Goal: Task Accomplishment & Management: Manage account settings

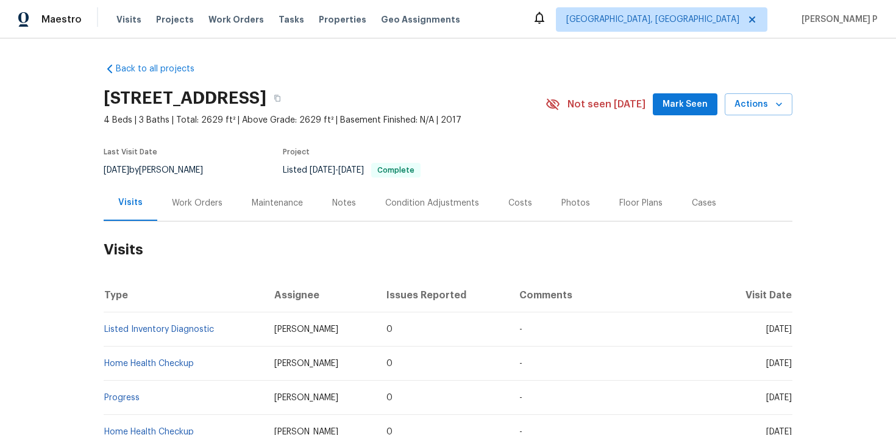
click at [207, 190] on div "Work Orders" at bounding box center [197, 203] width 80 height 36
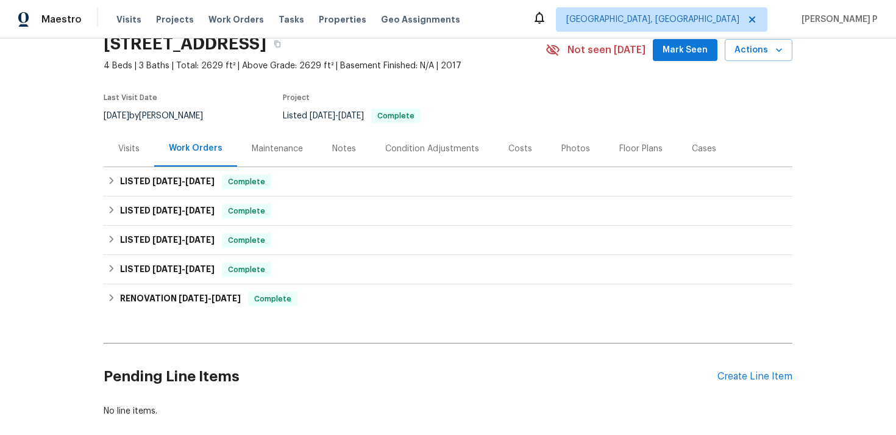
scroll to position [119, 0]
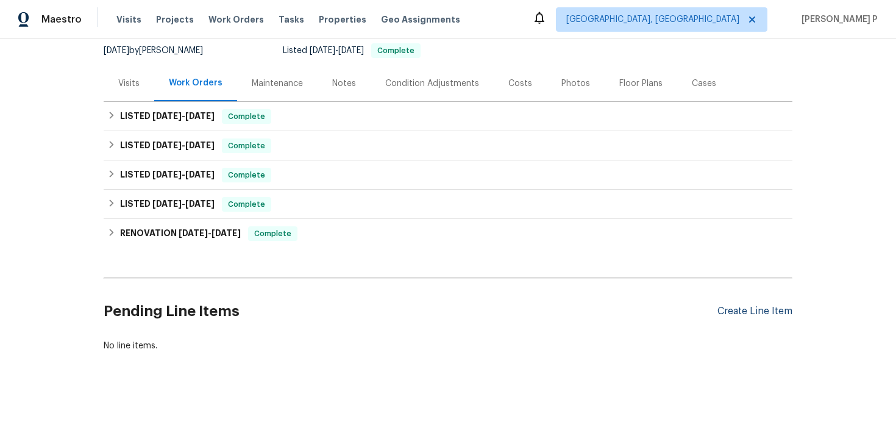
click at [764, 310] on div "Create Line Item" at bounding box center [754, 311] width 75 height 12
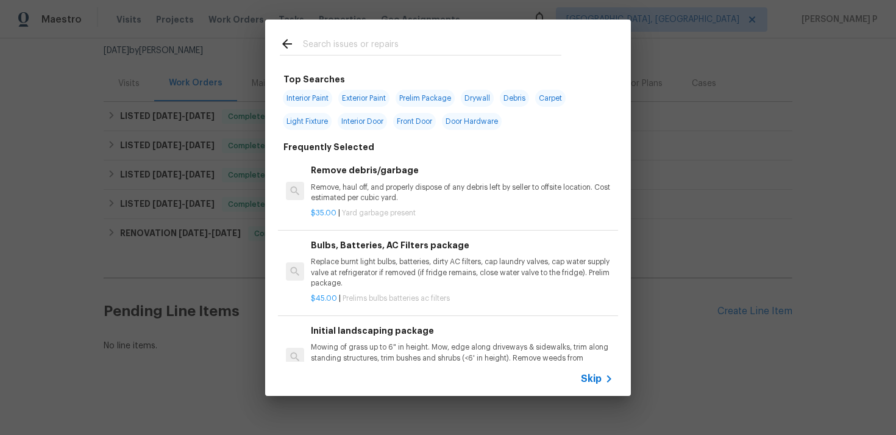
click at [597, 379] on span "Skip" at bounding box center [591, 378] width 21 height 12
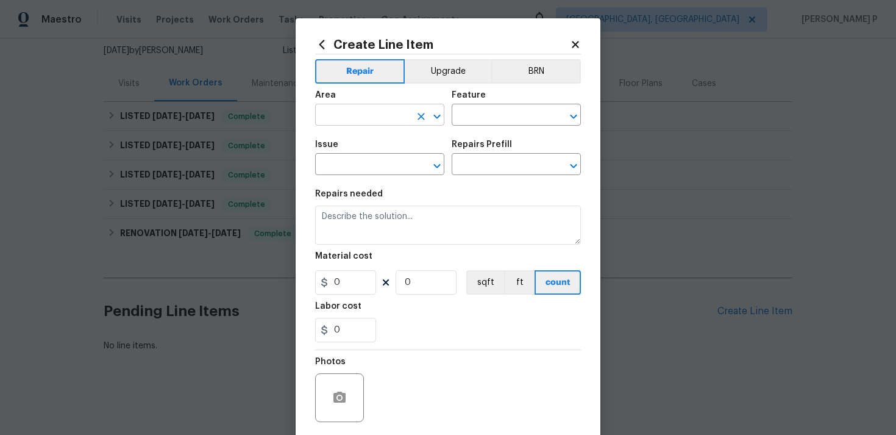
click at [367, 121] on input "text" at bounding box center [362, 116] width 95 height 19
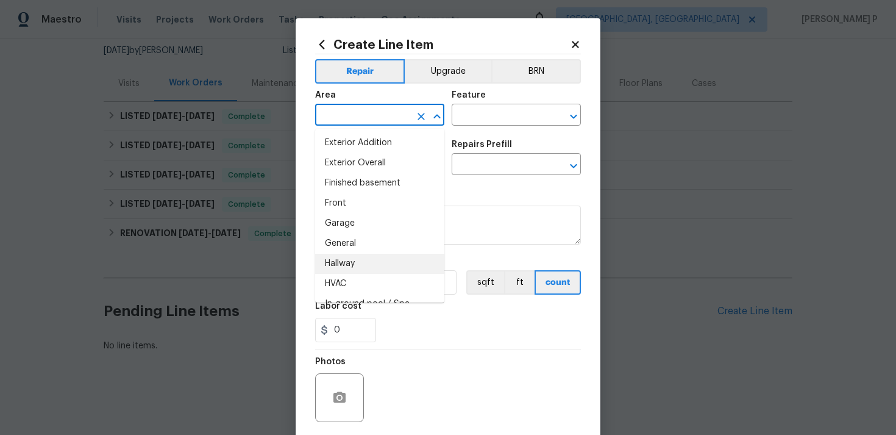
scroll to position [290, 0]
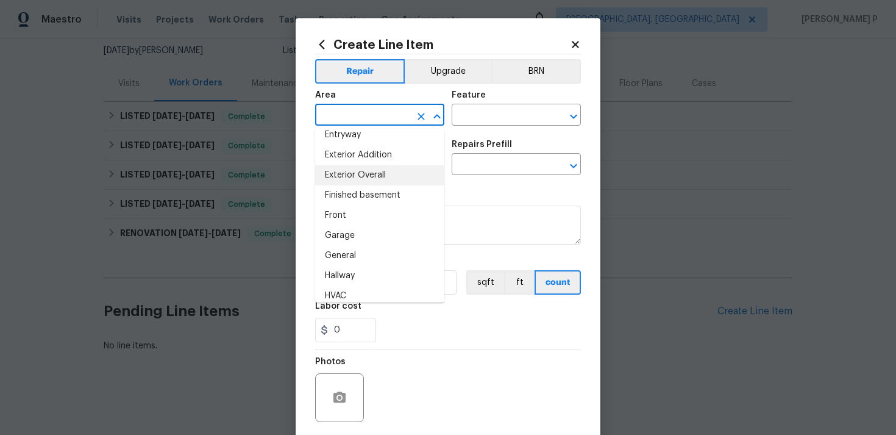
click at [374, 176] on li "Exterior Overall" at bounding box center [379, 175] width 129 height 20
type input "Exterior Overall"
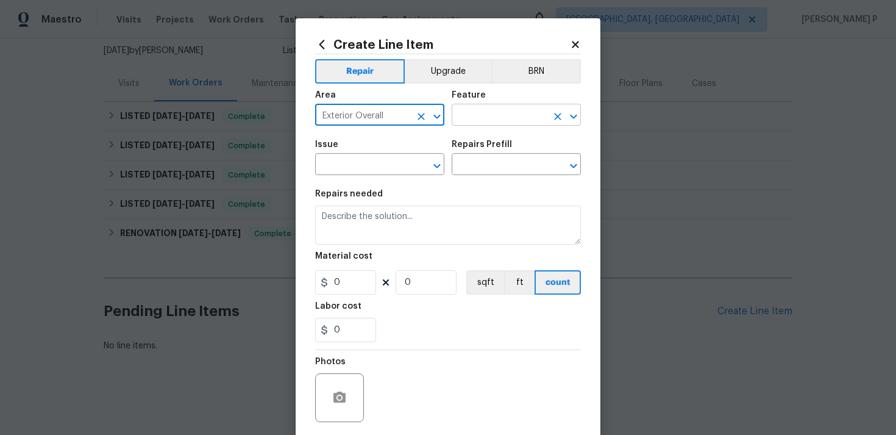
click at [461, 116] on input "text" at bounding box center [499, 116] width 95 height 19
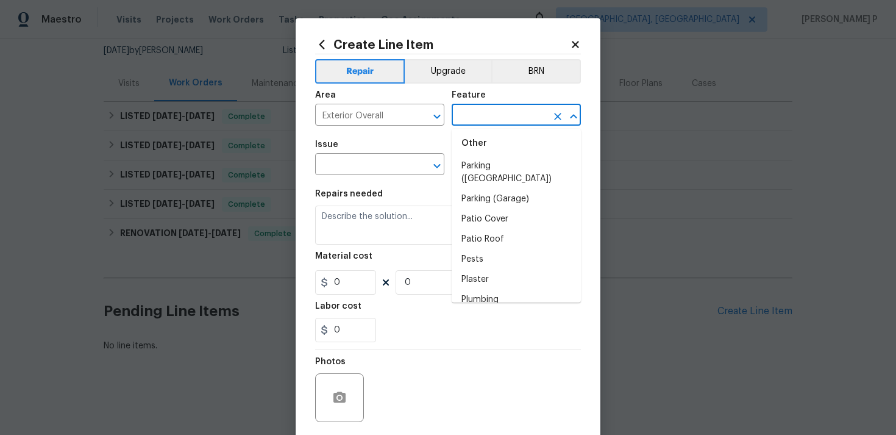
scroll to position [2167, 0]
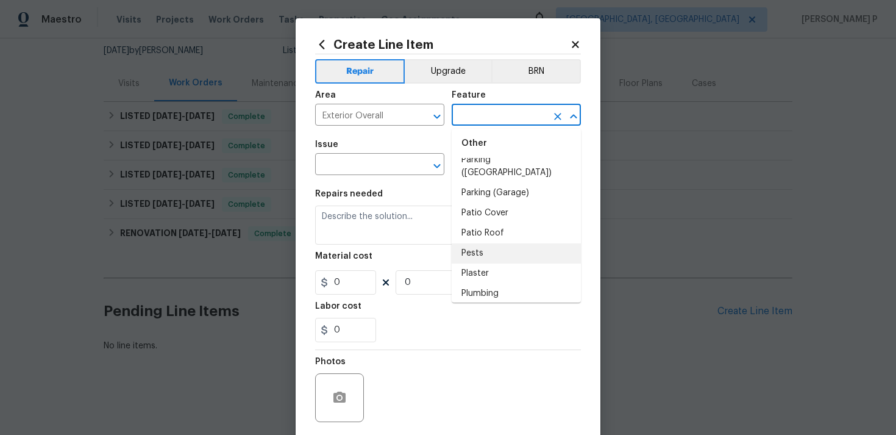
click at [480, 246] on li "Pests" at bounding box center [516, 253] width 129 height 20
type input "Pests"
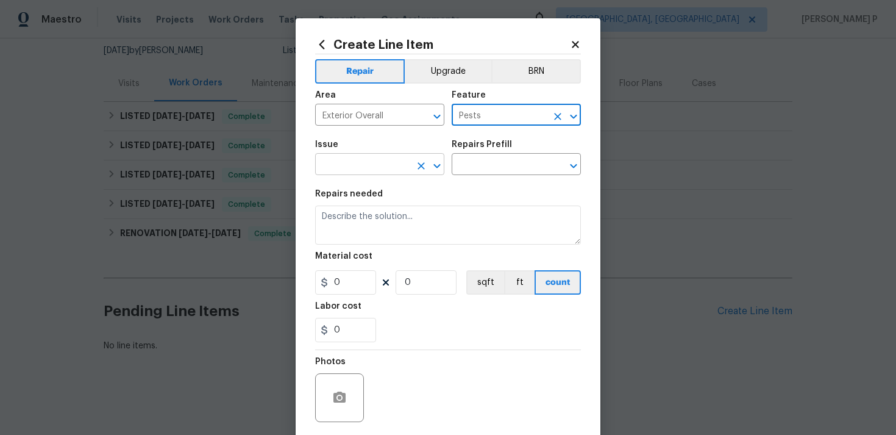
click at [441, 169] on icon "Open" at bounding box center [437, 165] width 15 height 15
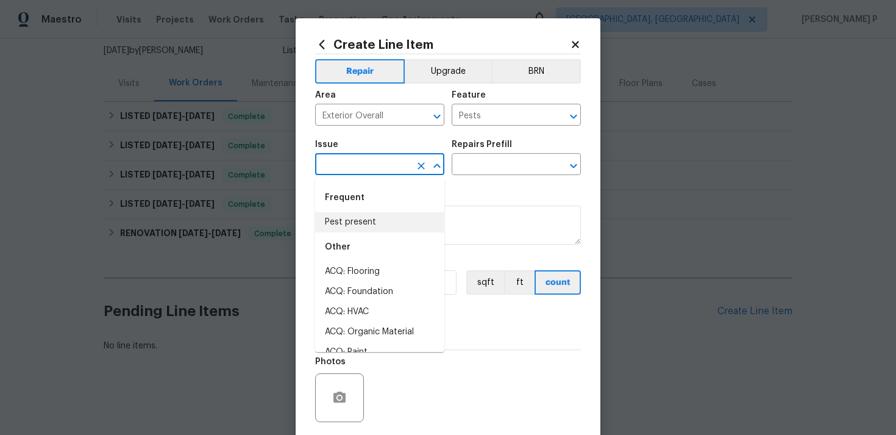
click at [360, 226] on li "Pest present" at bounding box center [379, 222] width 129 height 20
type input "Pest present"
click at [517, 165] on input "text" at bounding box center [499, 165] width 95 height 19
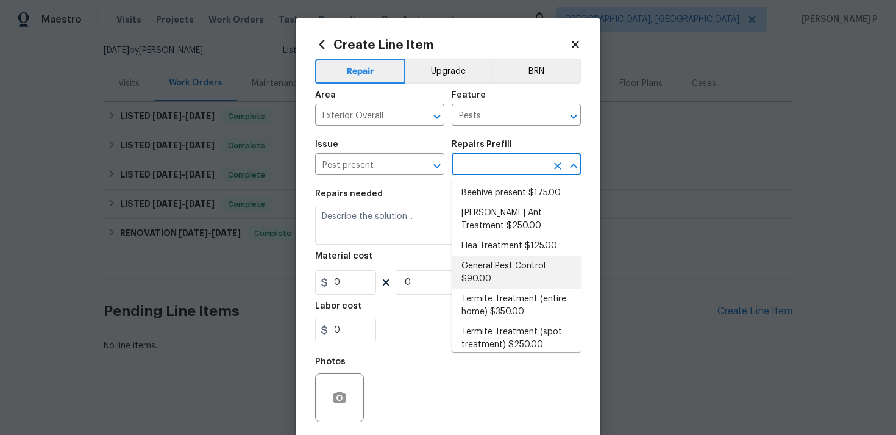
click at [494, 267] on li "General Pest Control $90.00" at bounding box center [516, 272] width 129 height 33
type input "General Pest Control $90.00"
type textarea "General pest treatment for active pest/insect infestation - non termite"
type input "90"
type input "1"
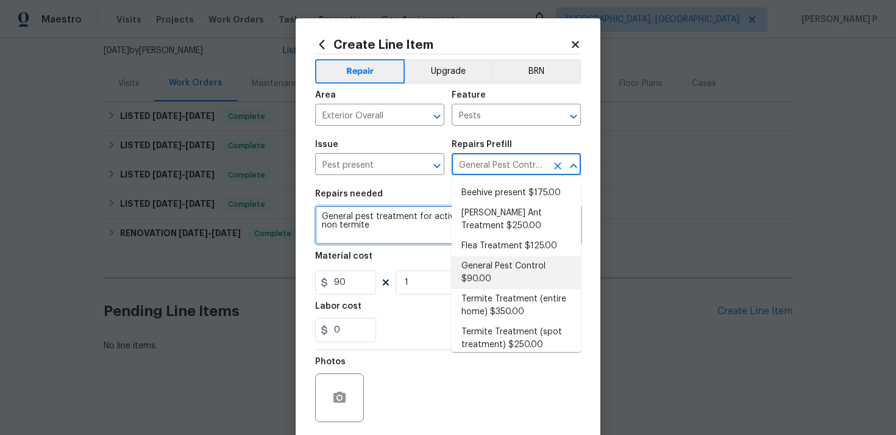
click at [370, 231] on textarea "General pest treatment for active pest/insect infestation - non termite" at bounding box center [448, 224] width 266 height 39
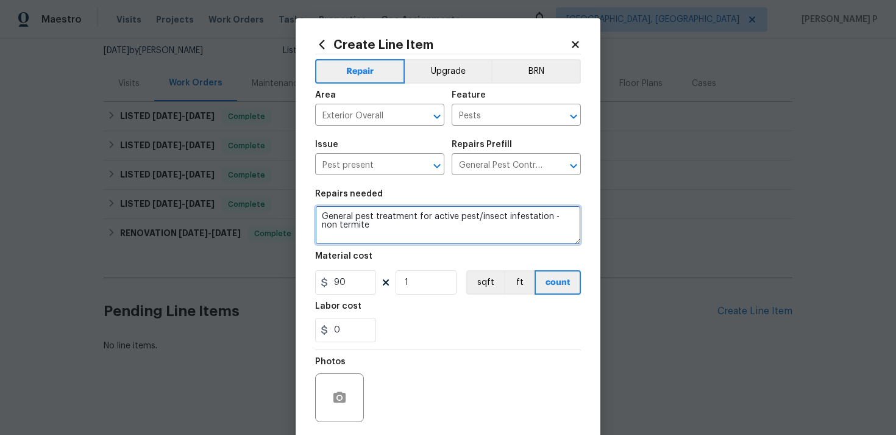
click at [370, 231] on textarea "General pest treatment for active pest/insect infestation - non termite" at bounding box center [448, 224] width 266 height 39
paste textarea "Received feedback that there is an armyworm infestation at the property, coveri…"
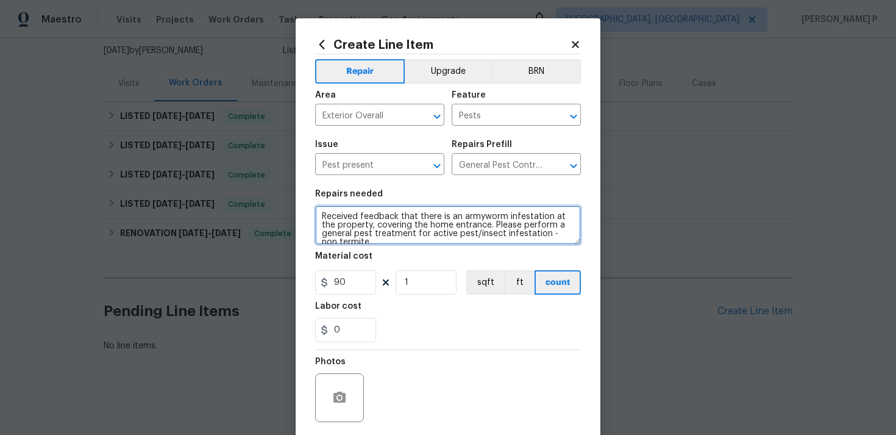
scroll to position [2, 0]
type textarea "Received feedback that there is an armyworm infestation at the property, coveri…"
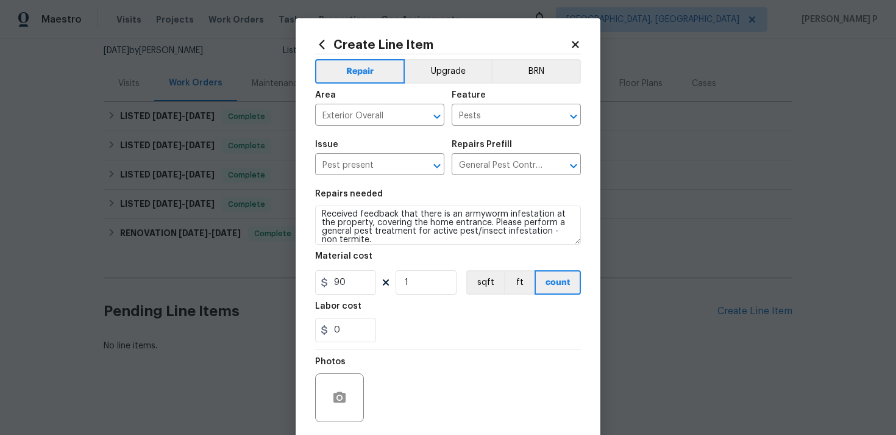
click at [351, 295] on section "Repairs needed Received feedback that there is an armyworm infestation at the p…" at bounding box center [448, 265] width 266 height 167
click at [350, 286] on input "90" at bounding box center [345, 282] width 61 height 24
type input "75"
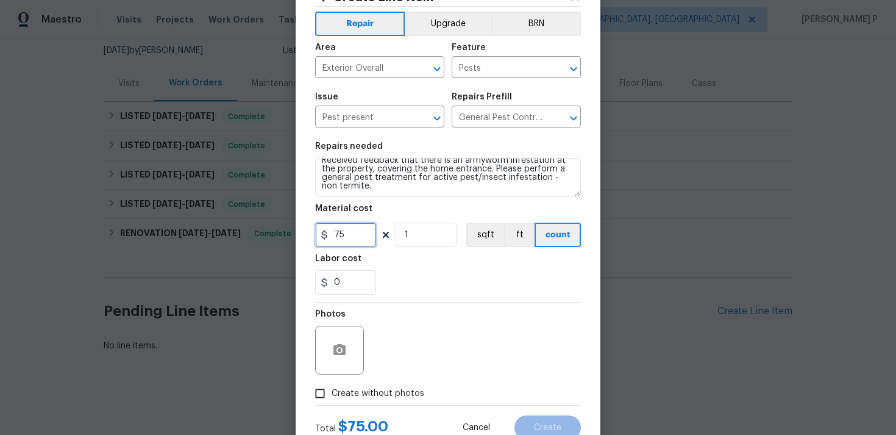
scroll to position [91, 0]
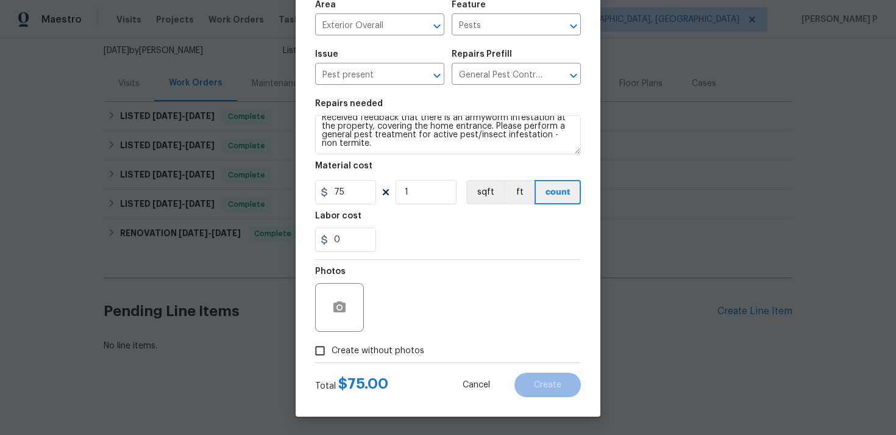
click at [324, 346] on input "Create without photos" at bounding box center [319, 350] width 23 height 23
checkbox input "true"
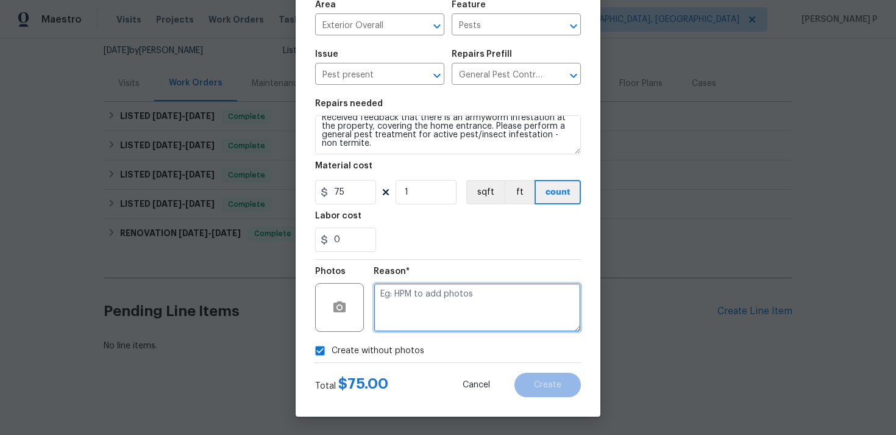
click at [414, 302] on textarea at bounding box center [477, 307] width 207 height 49
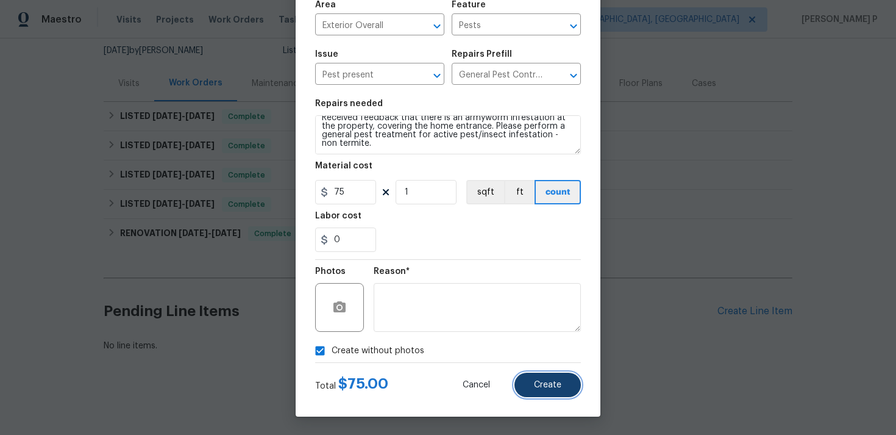
click at [553, 376] on button "Create" at bounding box center [547, 384] width 66 height 24
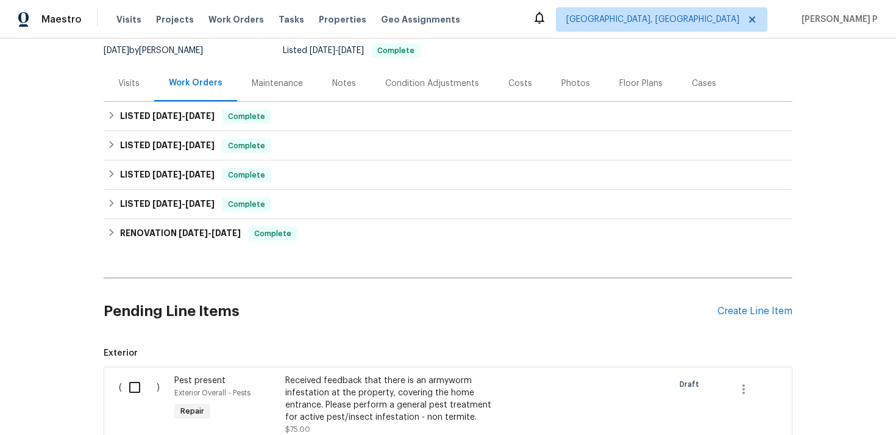
click at [149, 383] on input "checkbox" at bounding box center [139, 387] width 35 height 26
checkbox input "true"
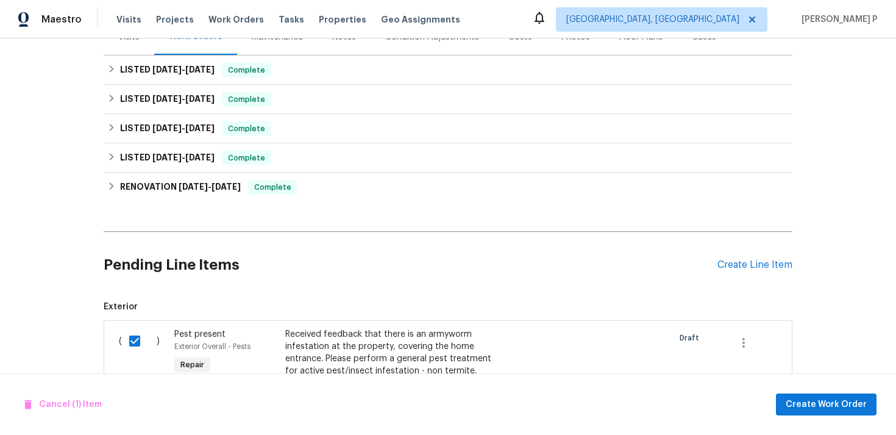
scroll to position [283, 0]
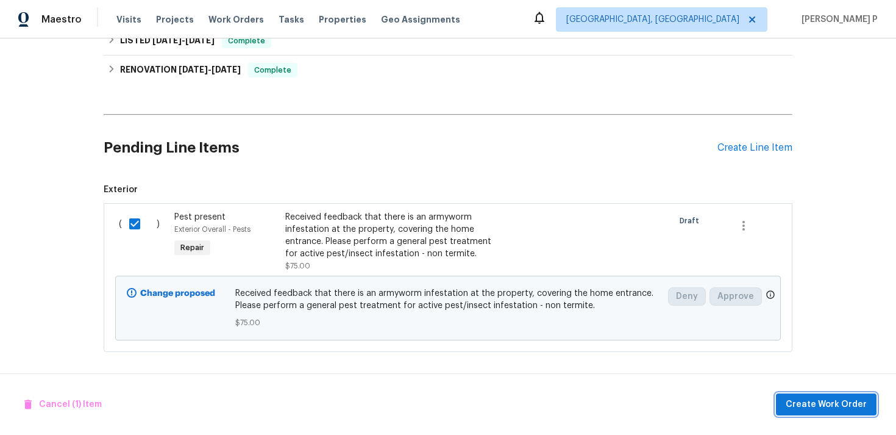
click at [824, 404] on span "Create Work Order" at bounding box center [826, 404] width 81 height 15
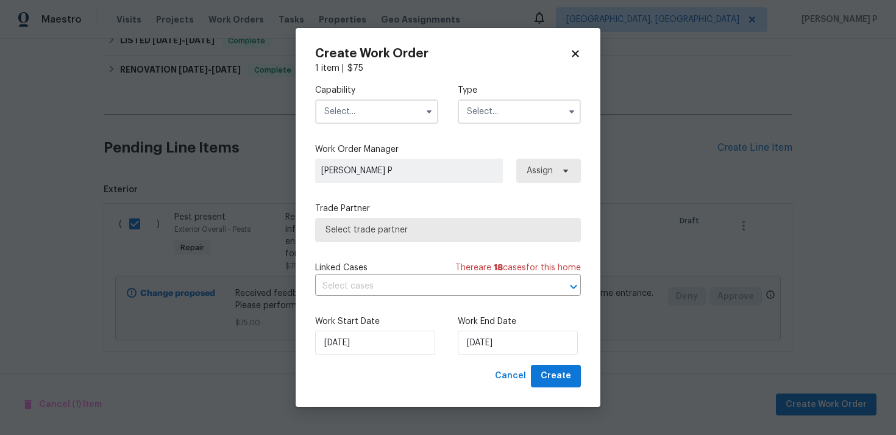
click at [499, 114] on input "text" at bounding box center [519, 111] width 123 height 24
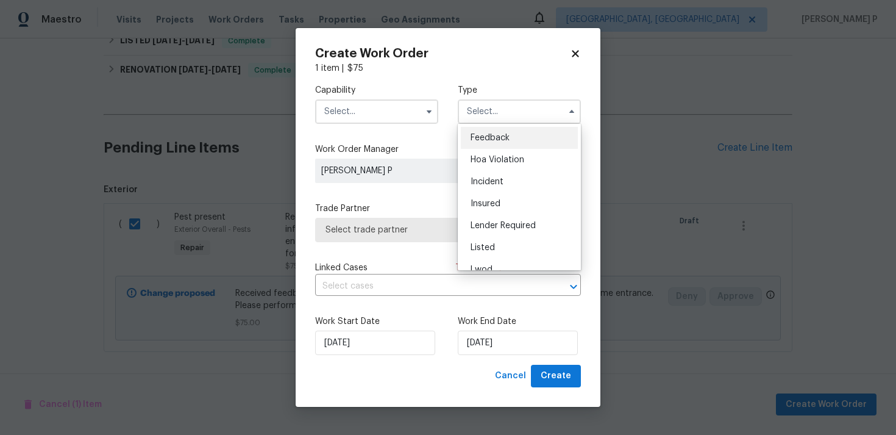
click at [498, 133] on span "Feedback" at bounding box center [490, 137] width 39 height 9
type input "Feedback"
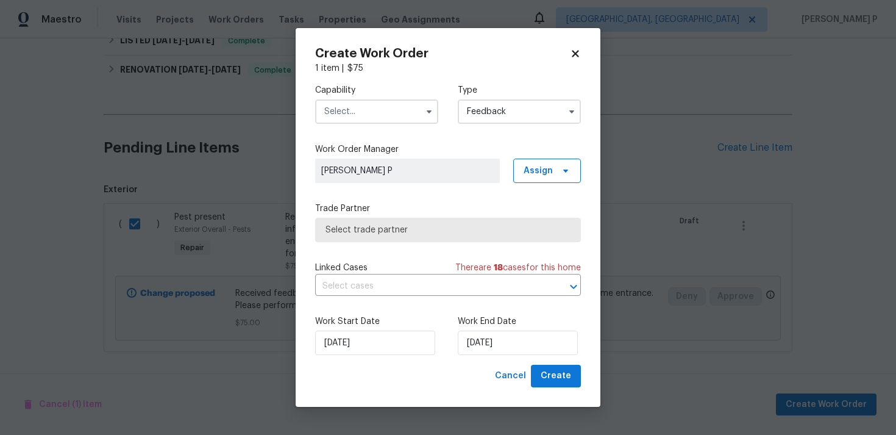
click at [382, 114] on input "text" at bounding box center [376, 111] width 123 height 24
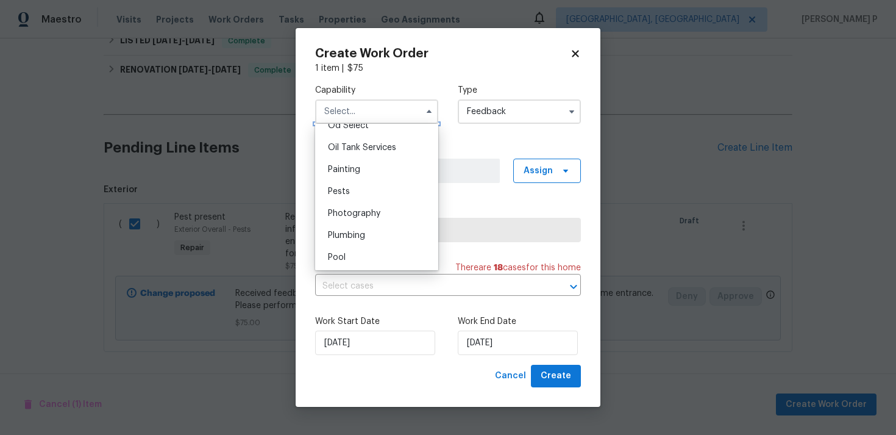
scroll to position [1014, 0]
click at [345, 171] on span "Pests" at bounding box center [339, 170] width 22 height 9
type input "Pests"
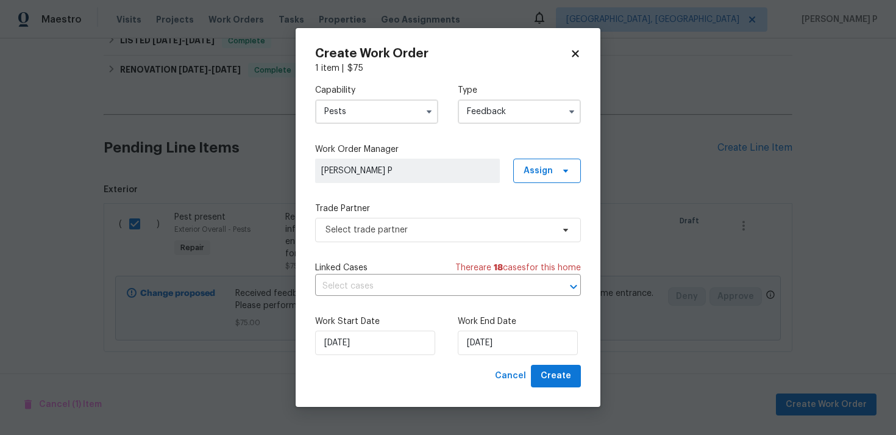
click at [403, 229] on span "Select trade partner" at bounding box center [438, 230] width 227 height 12
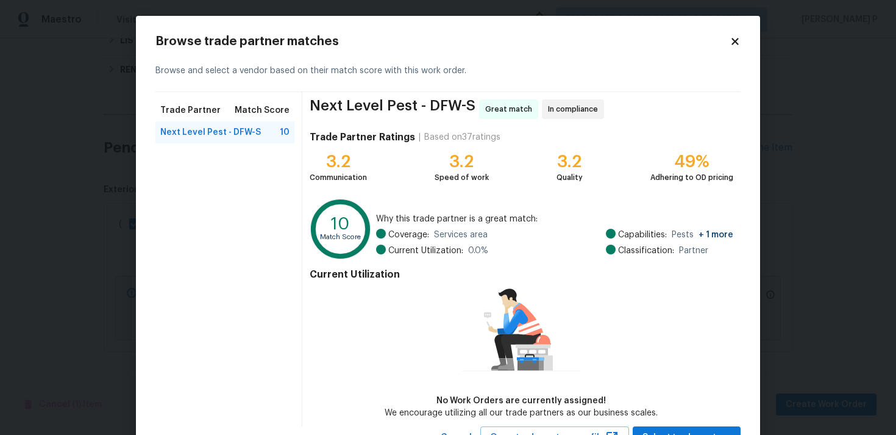
scroll to position [53, 0]
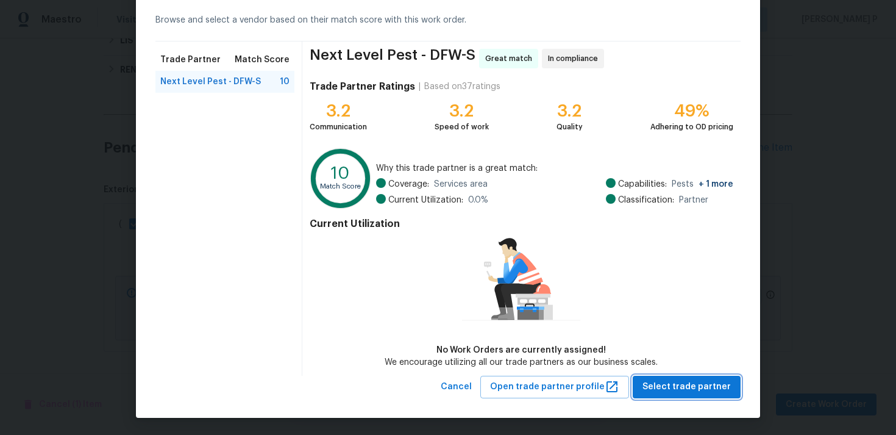
click at [686, 382] on span "Select trade partner" at bounding box center [686, 386] width 88 height 15
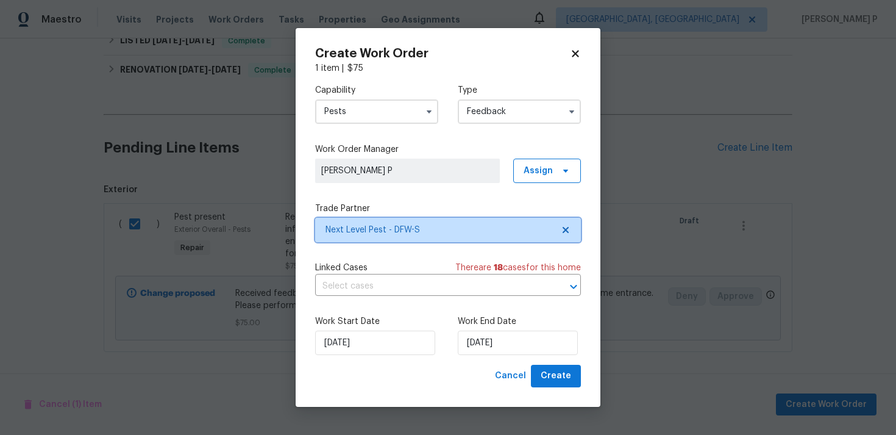
scroll to position [0, 0]
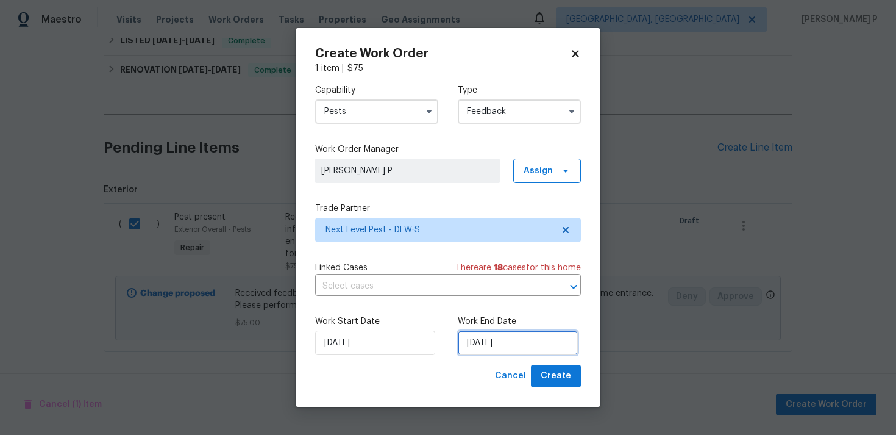
click at [500, 341] on input "[DATE]" at bounding box center [518, 342] width 120 height 24
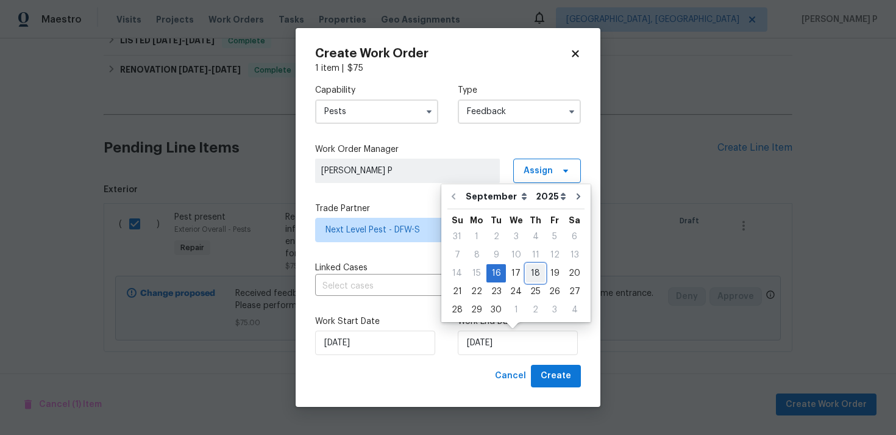
click at [536, 275] on div "18" at bounding box center [535, 273] width 19 height 17
type input "[DATE]"
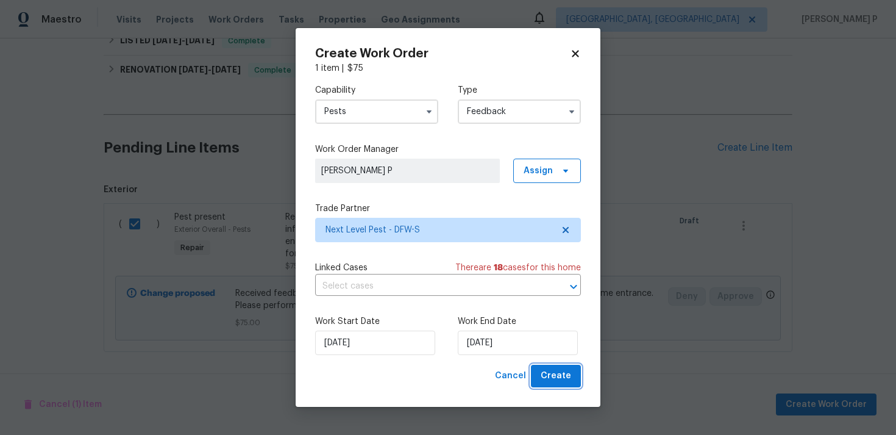
click at [555, 375] on span "Create" at bounding box center [556, 375] width 30 height 15
checkbox input "false"
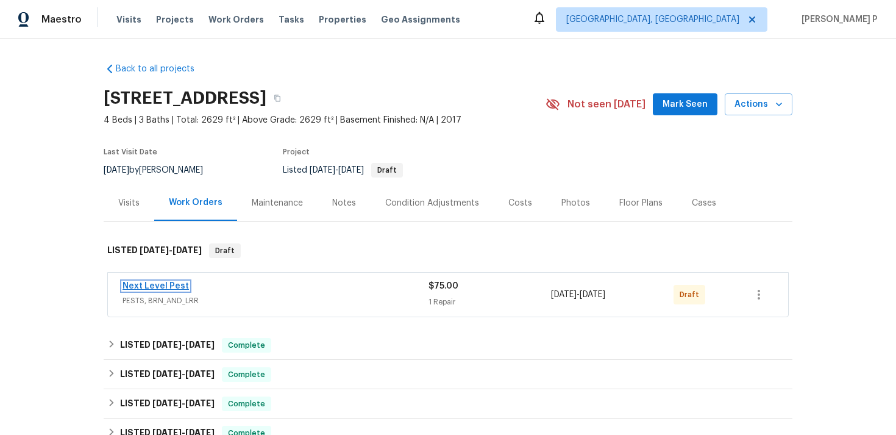
click at [164, 289] on link "Next Level Pest" at bounding box center [156, 286] width 66 height 9
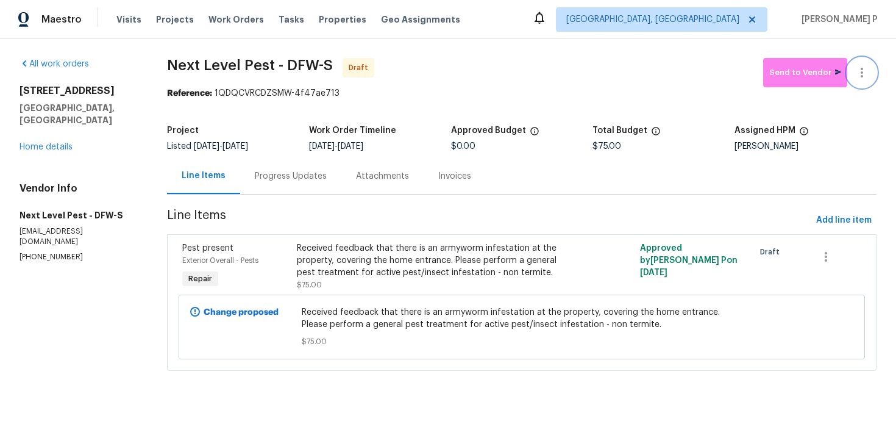
click at [865, 66] on icon "button" at bounding box center [862, 72] width 15 height 15
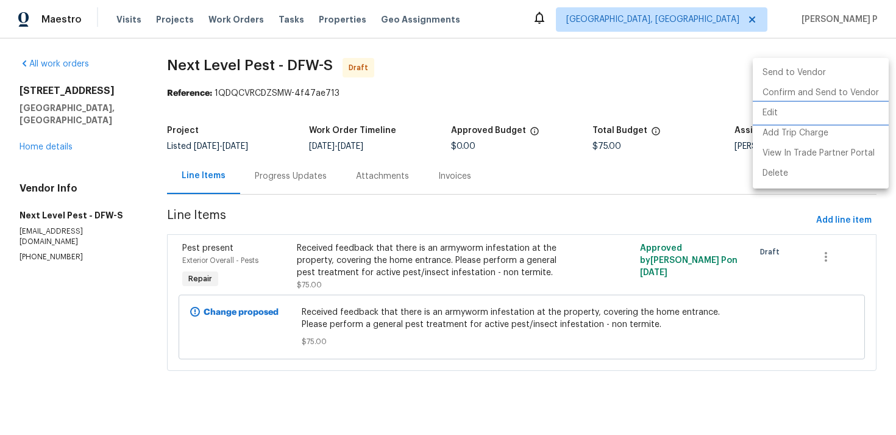
click at [803, 115] on li "Edit" at bounding box center [821, 113] width 136 height 20
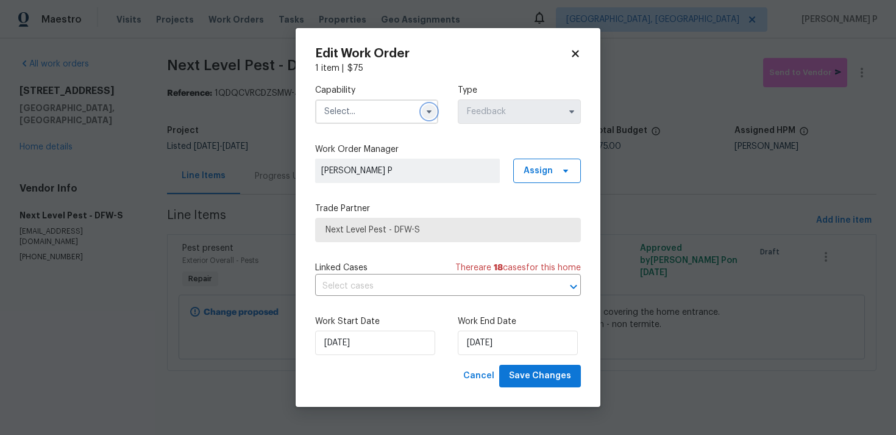
click at [423, 115] on button "button" at bounding box center [429, 111] width 15 height 15
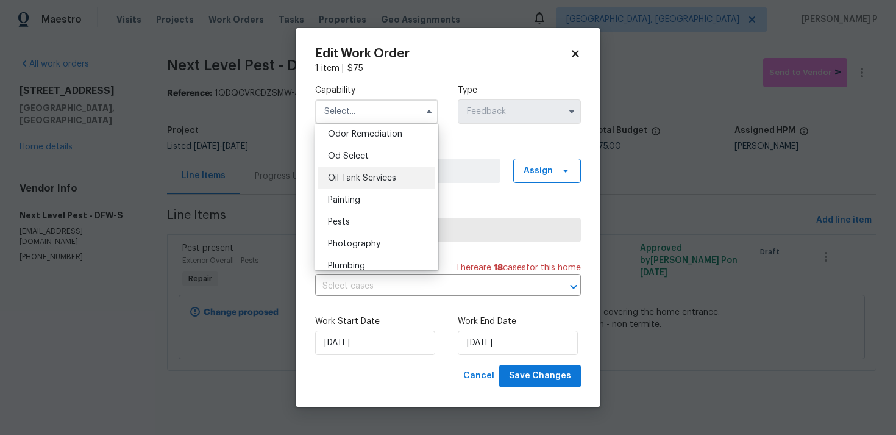
scroll to position [969, 0]
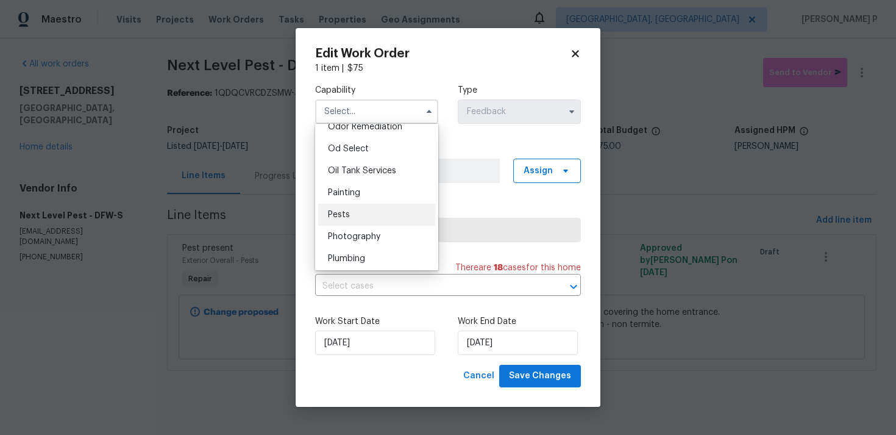
click at [354, 219] on div "Pests" at bounding box center [376, 215] width 117 height 22
type input "Pests"
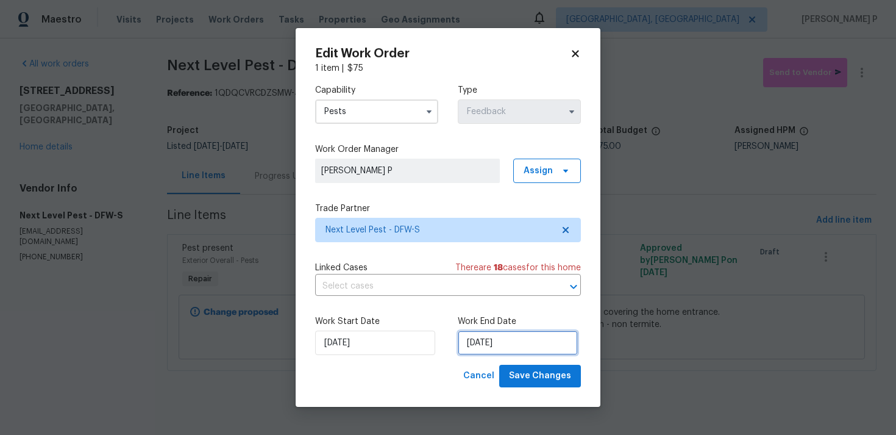
click at [483, 341] on input "[DATE]" at bounding box center [518, 342] width 120 height 24
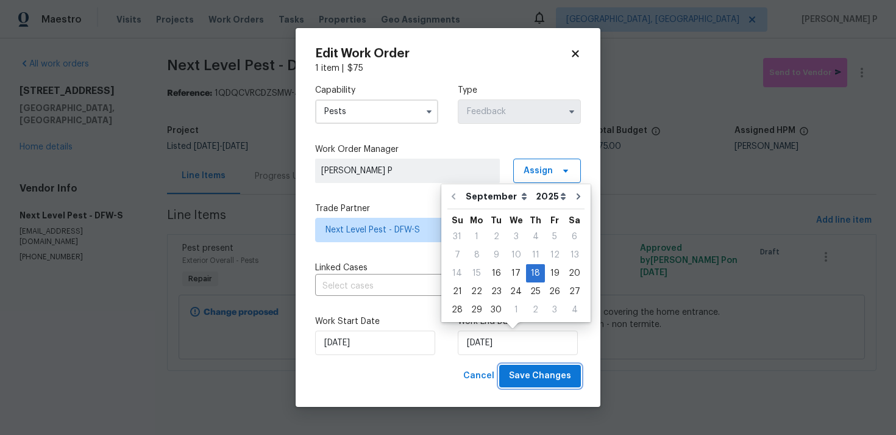
click at [544, 379] on span "Save Changes" at bounding box center [540, 375] width 62 height 15
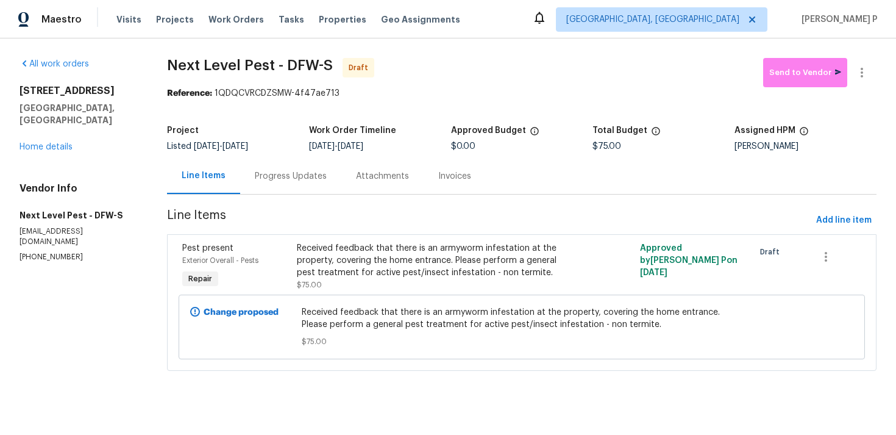
click at [313, 166] on div "Progress Updates" at bounding box center [290, 176] width 101 height 36
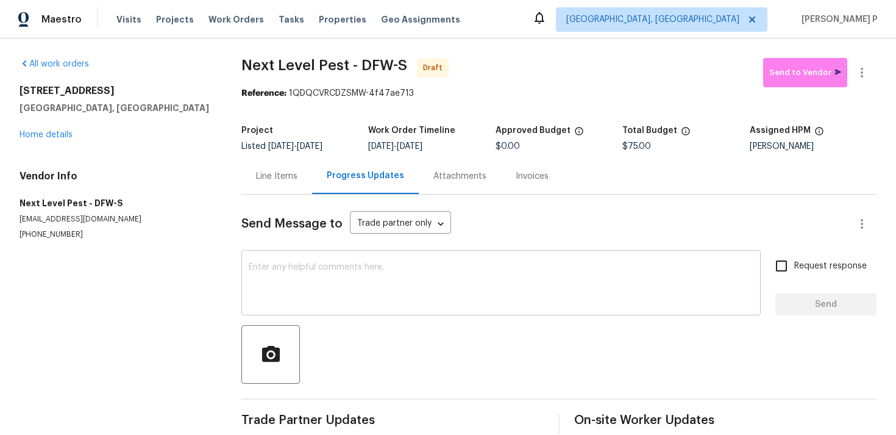
click at [313, 282] on textarea at bounding box center [501, 284] width 505 height 43
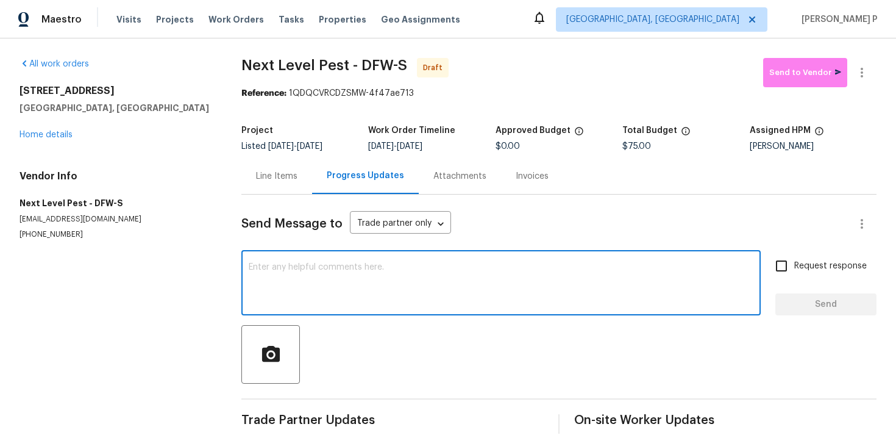
paste textarea "Hi, this is [PERSON_NAME] with Opendoor. I’m confirming you received the WO for…"
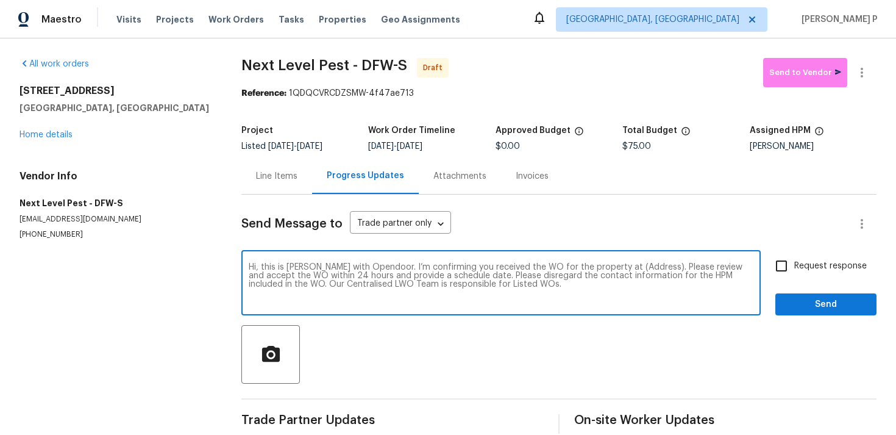
drag, startPoint x: 610, startPoint y: 268, endPoint x: 649, endPoint y: 266, distance: 38.4
click at [649, 266] on textarea "Hi, this is [PERSON_NAME] with Opendoor. I’m confirming you received the WO for…" at bounding box center [501, 284] width 505 height 43
paste textarea "[STREET_ADDRESS]"
type textarea "Hi, this is [PERSON_NAME] with Opendoor. I’m confirming you received the WO for…"
click at [771, 266] on input "Request response" at bounding box center [782, 266] width 26 height 26
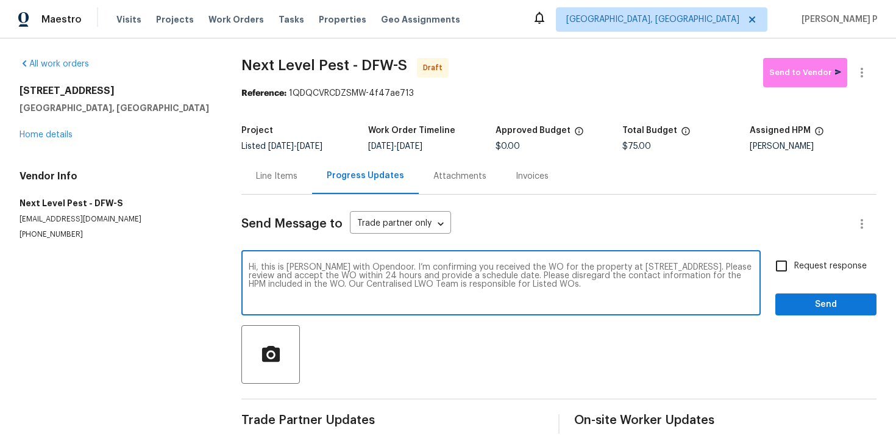
checkbox input "true"
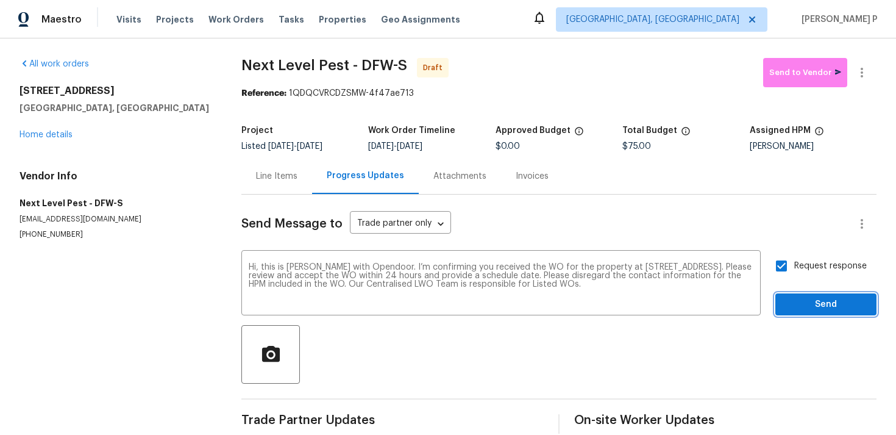
click at [793, 315] on button "Send" at bounding box center [825, 304] width 101 height 23
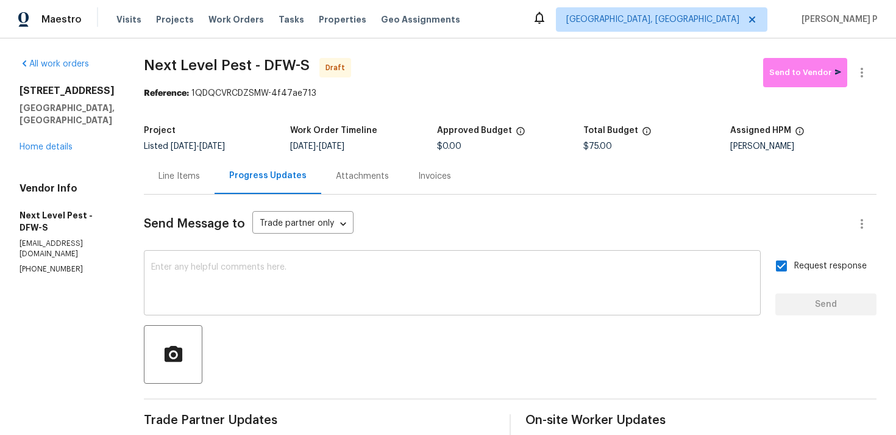
click at [355, 277] on textarea at bounding box center [452, 284] width 602 height 43
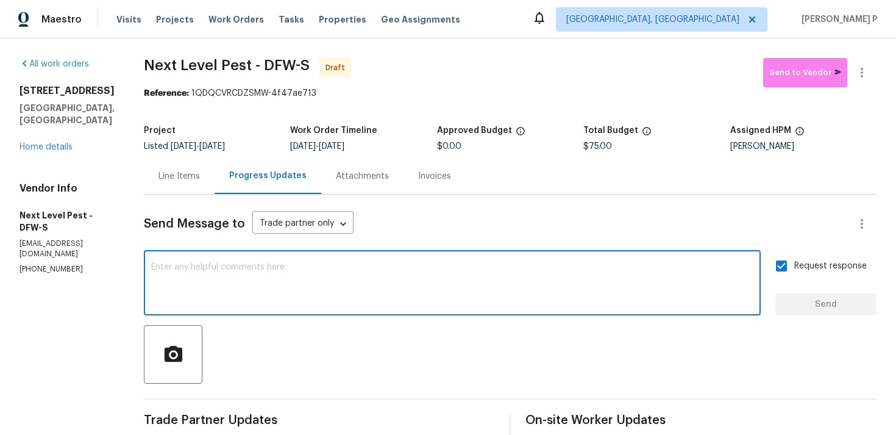
paste textarea "Attention All Work Orders must include before-photos (both close-up and wide-an…"
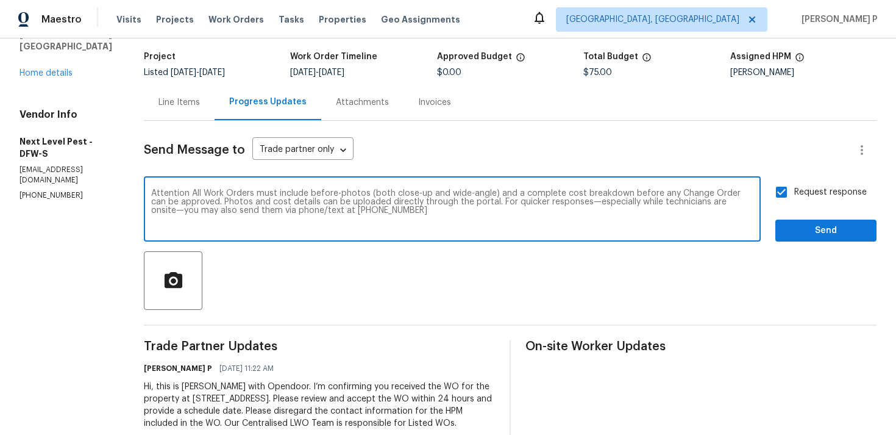
scroll to position [102, 0]
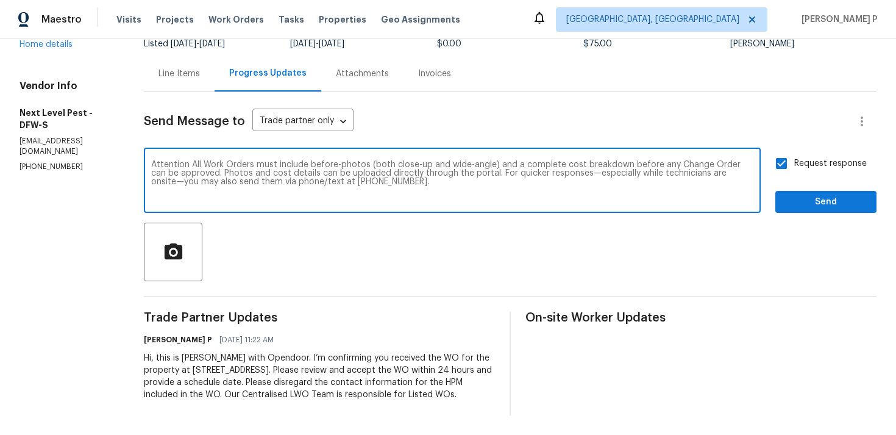
type textarea "Attention All Work Orders must include before-photos (both close-up and wide-an…"
click at [833, 207] on span "Send" at bounding box center [826, 201] width 82 height 15
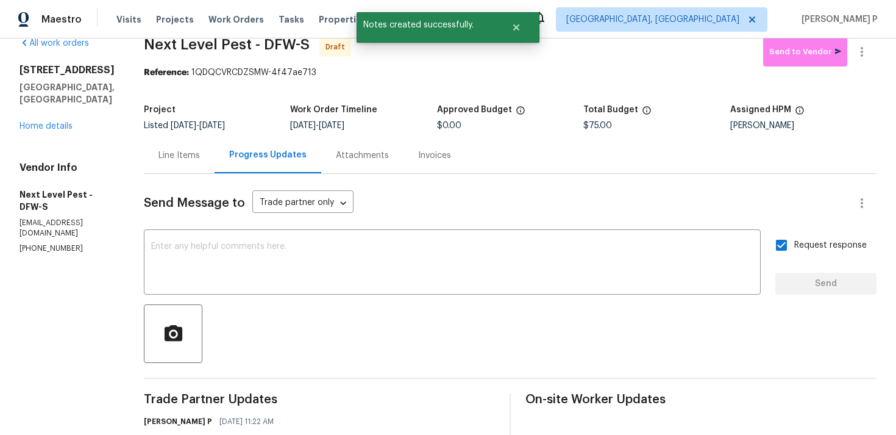
scroll to position [0, 0]
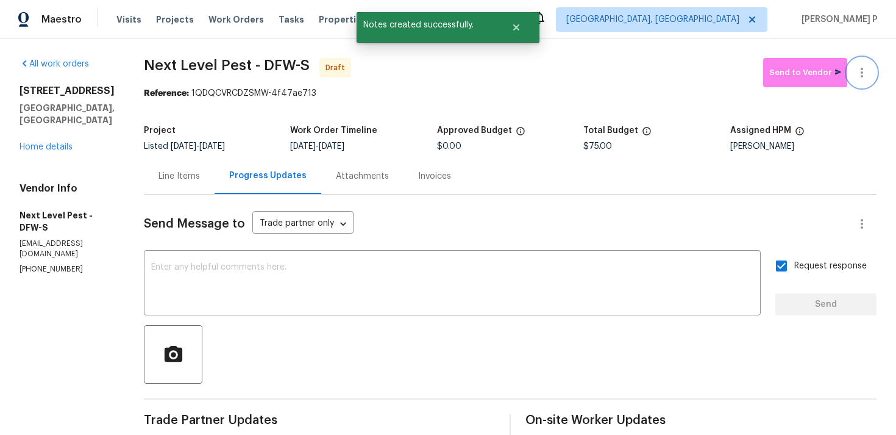
click at [863, 73] on icon "button" at bounding box center [862, 72] width 15 height 15
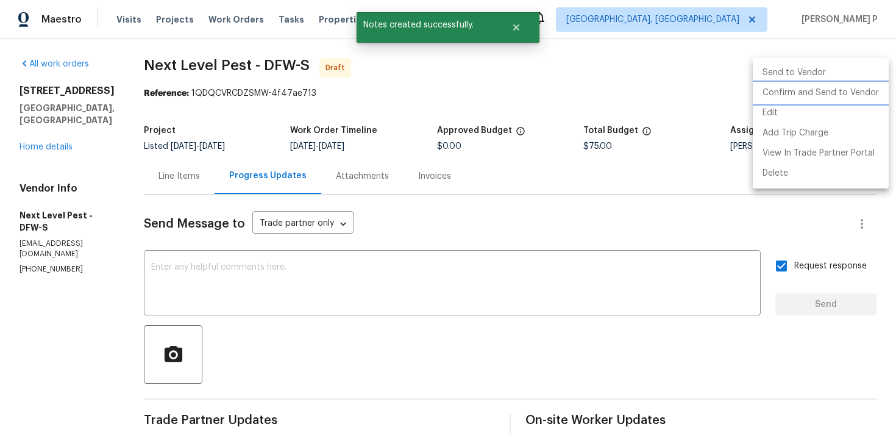
click at [823, 91] on li "Confirm and Send to Vendor" at bounding box center [821, 93] width 136 height 20
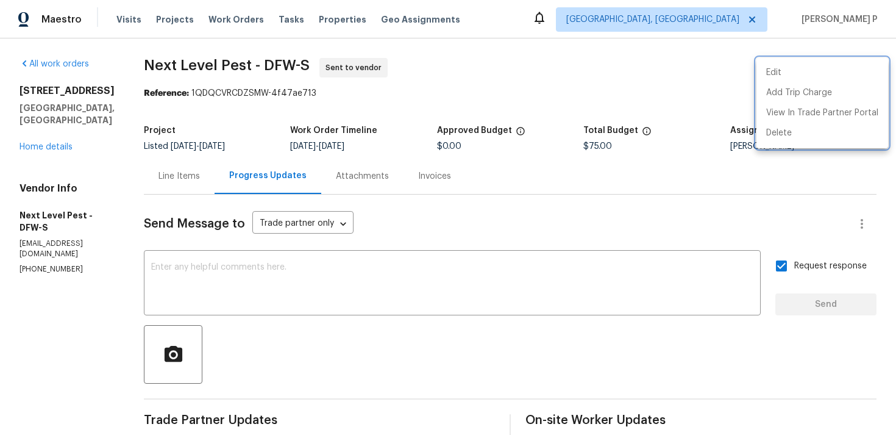
drag, startPoint x: 143, startPoint y: 62, endPoint x: 226, endPoint y: 63, distance: 82.9
click at [222, 62] on div at bounding box center [448, 217] width 896 height 435
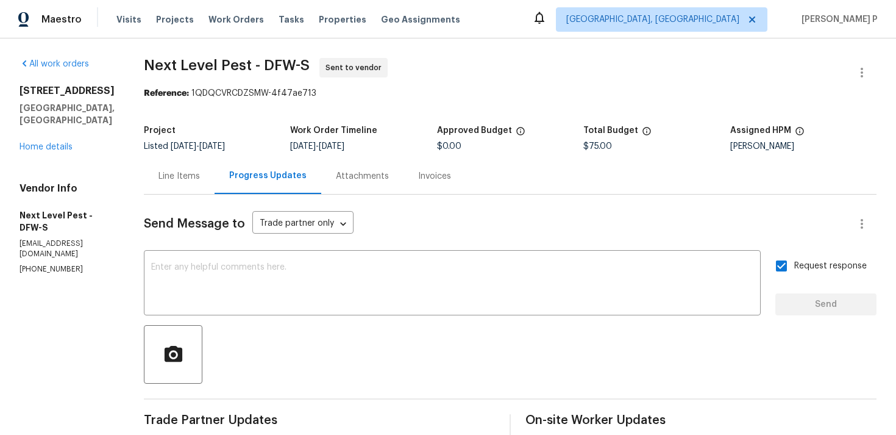
click at [166, 66] on span "Next Level Pest - DFW-S" at bounding box center [227, 65] width 166 height 15
drag, startPoint x: 135, startPoint y: 63, endPoint x: 300, endPoint y: 65, distance: 164.6
click at [299, 65] on div "All work orders [STREET_ADDRESS] Home details Vendor Info Next Level Pest - DFW…" at bounding box center [448, 335] width 896 height 595
copy span "Next Level Pest - DFW-S"
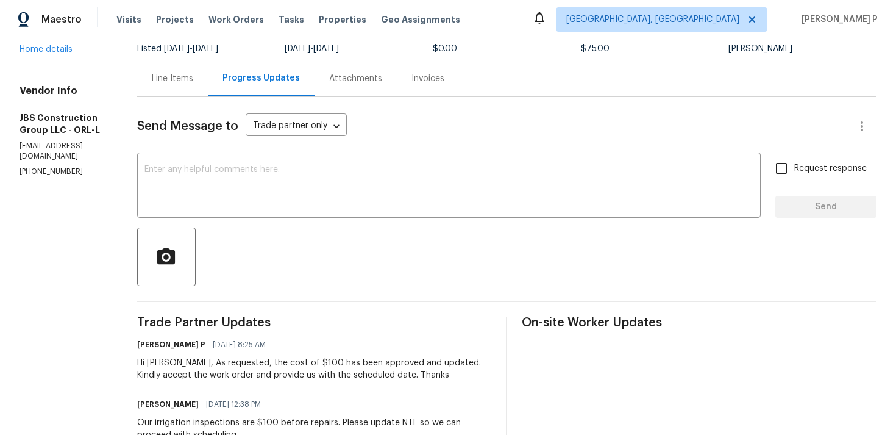
scroll to position [79, 0]
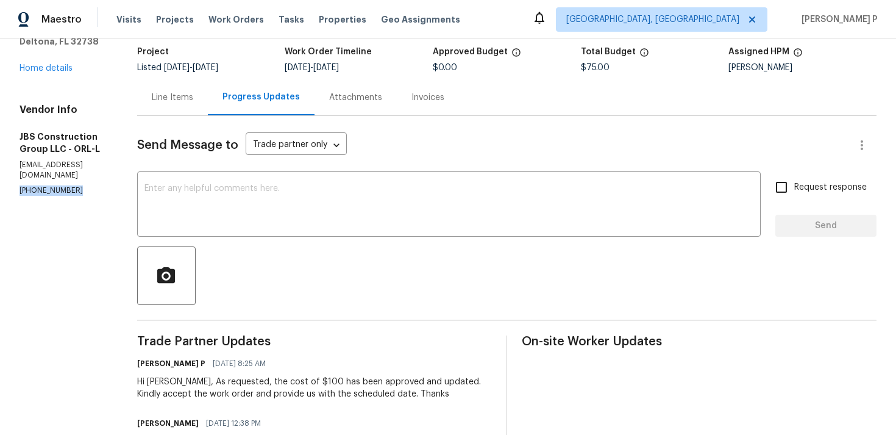
drag, startPoint x: 75, startPoint y: 168, endPoint x: 8, endPoint y: 168, distance: 67.0
click at [8, 168] on div "All work orders 1038 Commuter Dr Deltona, FL 32738 Home details Vendor Info JBS…" at bounding box center [448, 323] width 896 height 727
copy p "(615) 519-9339"
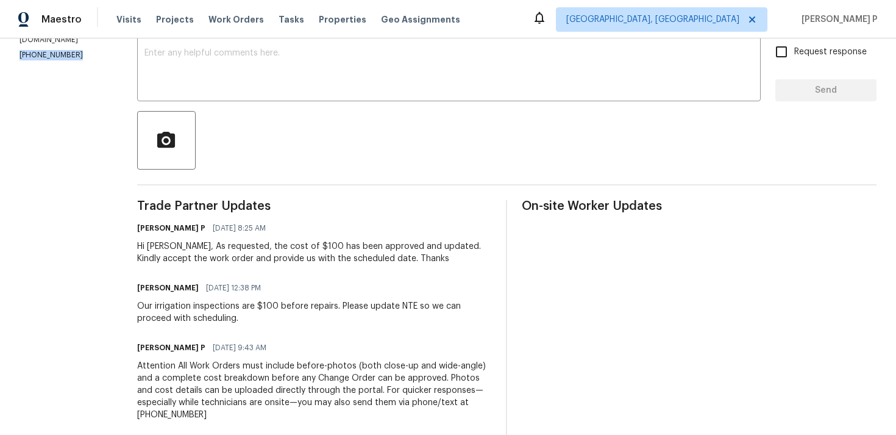
scroll to position [330, 0]
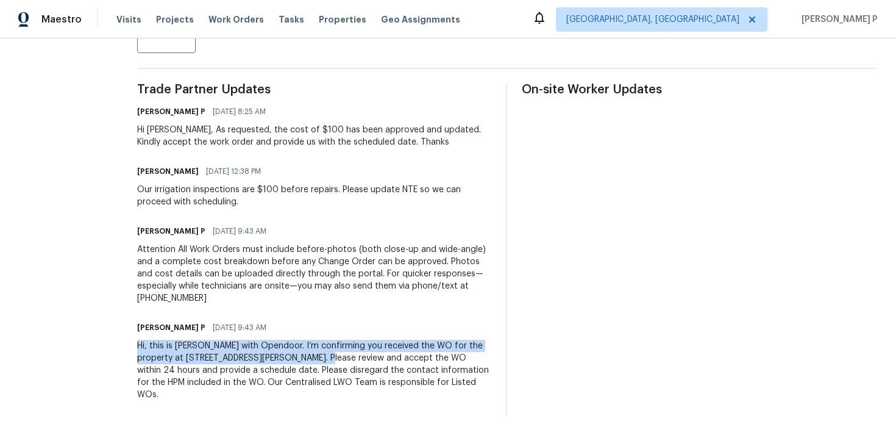
drag, startPoint x: 180, startPoint y: 347, endPoint x: 385, endPoint y: 355, distance: 204.4
click at [385, 355] on div "Hi, this is Ramyasri with Opendoor. I’m confirming you received the WO for the …" at bounding box center [314, 370] width 355 height 61
copy div "Hi, this is Ramyasri with Opendoor. I’m confirming you received the WO for the …"
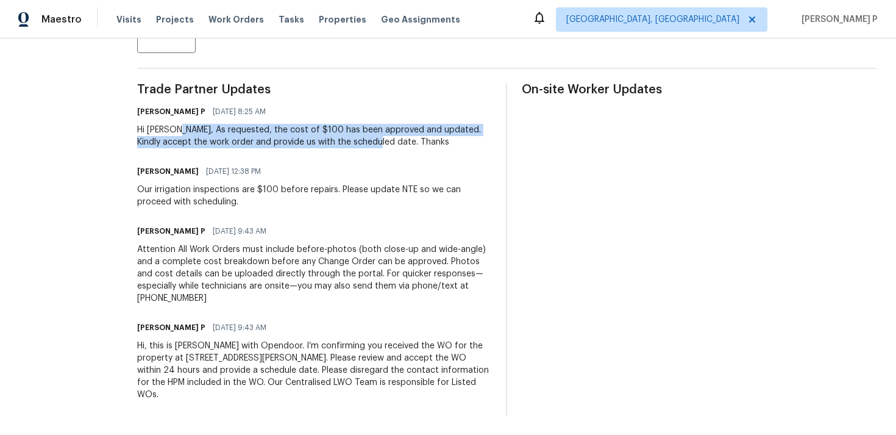
drag, startPoint x: 218, startPoint y: 129, endPoint x: 430, endPoint y: 143, distance: 211.9
click at [430, 143] on div "Hi Kevin, As requested, the cost of $100 has been approved and updated. Kindly …" at bounding box center [314, 136] width 355 height 24
copy div "As requested, the cost of $100 has been approved and updated. Kindly accept the…"
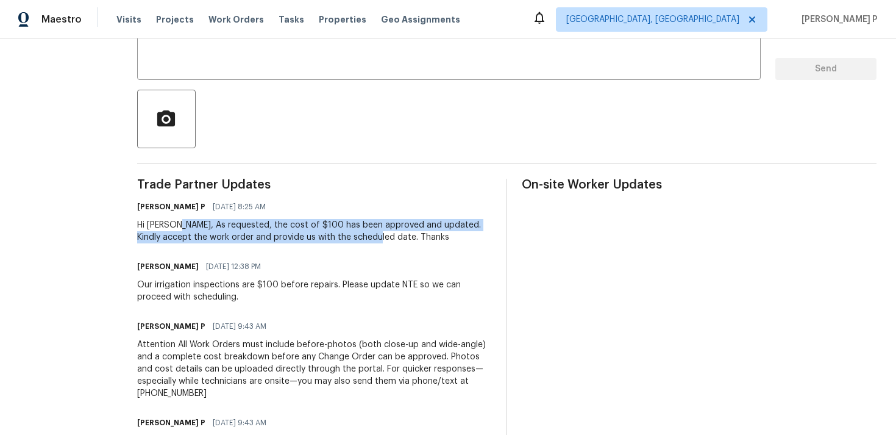
scroll to position [0, 0]
